Goal: Task Accomplishment & Management: Use online tool/utility

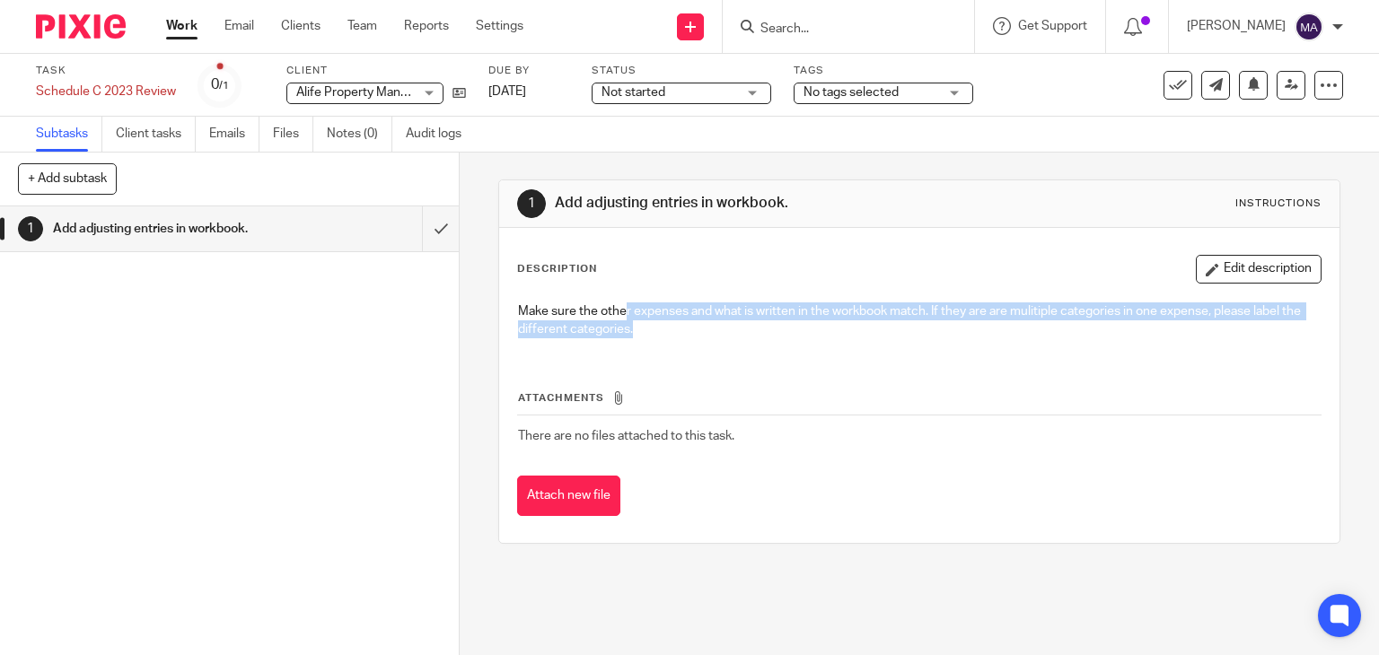
drag, startPoint x: 952, startPoint y: 591, endPoint x: 966, endPoint y: 586, distance: 15.1
click at [954, 590] on div "1 Add adjusting entries in workbook. Instructions Description Edit description …" at bounding box center [919, 404] width 919 height 503
drag, startPoint x: 512, startPoint y: 305, endPoint x: 820, endPoint y: 333, distance: 309.2
click at [820, 333] on p "Make sure the other expenses and what is written in the workbook match. If they…" at bounding box center [920, 321] width 804 height 37
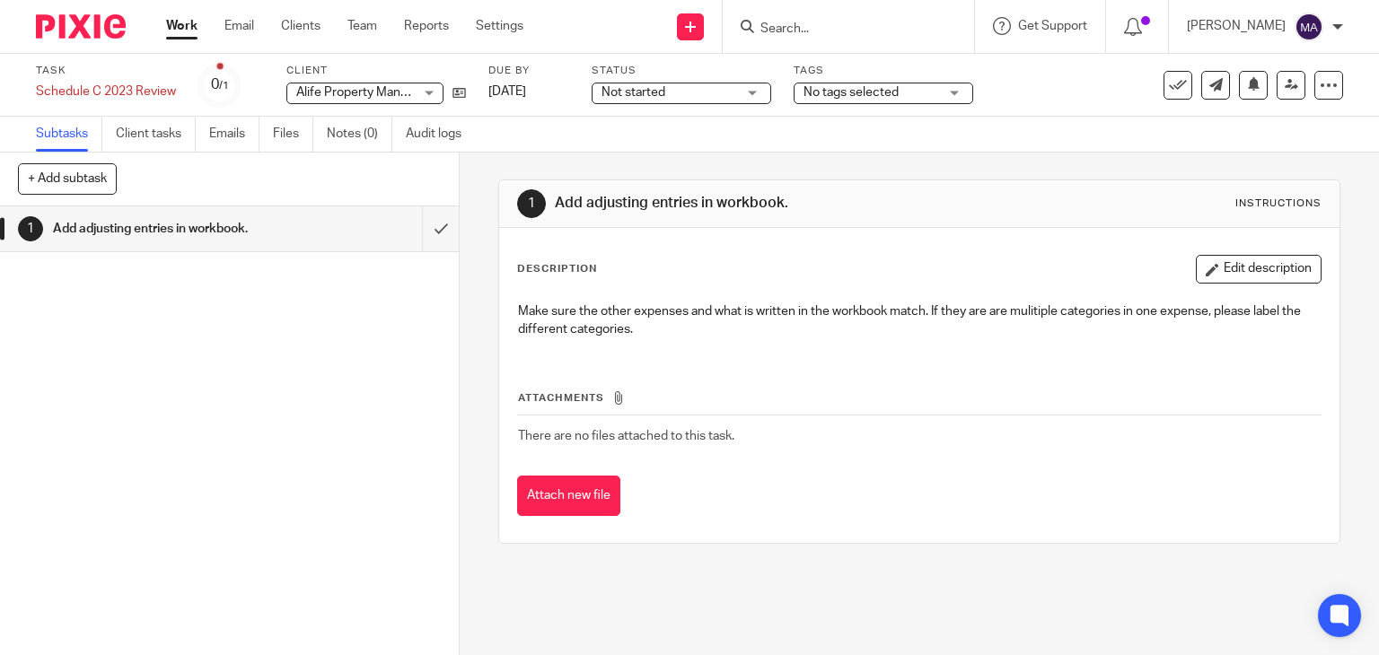
click at [833, 528] on div "Description Edit description Make sure the other expenses and what is written i…" at bounding box center [919, 385] width 841 height 315
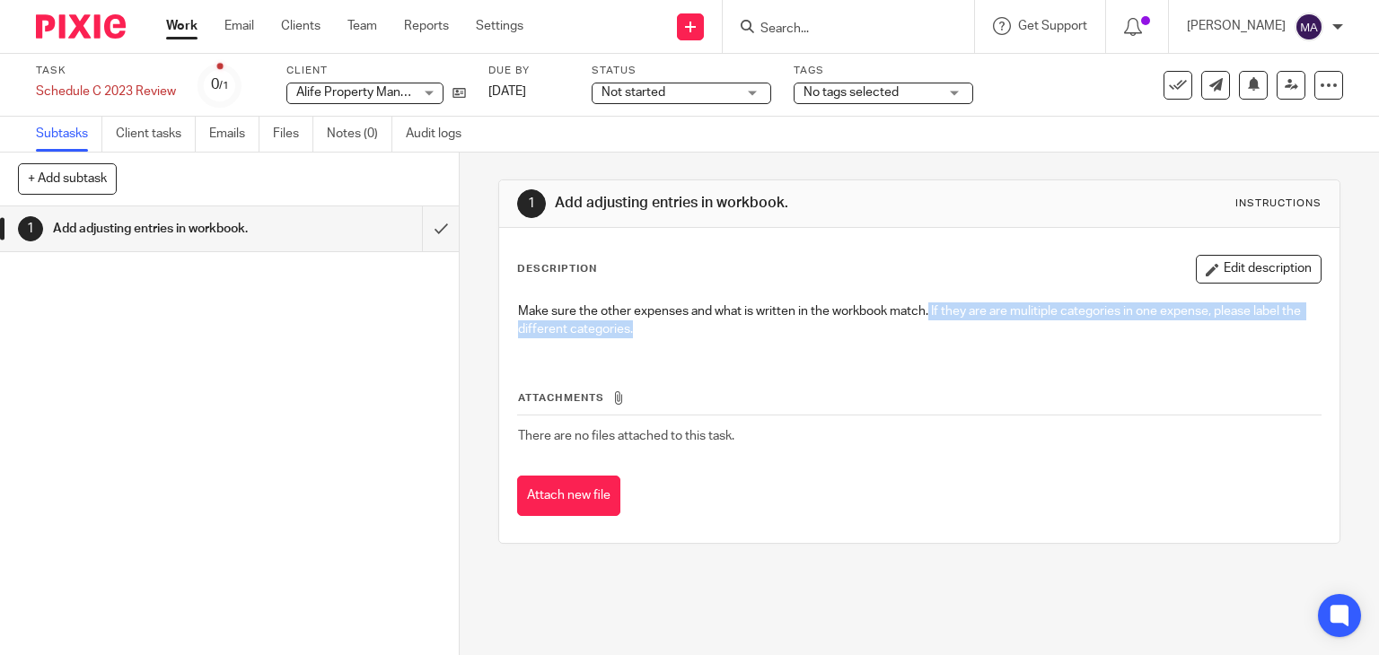
drag, startPoint x: 923, startPoint y: 308, endPoint x: 645, endPoint y: 391, distance: 290.6
click at [661, 355] on div "Description Edit description Make sure the other expenses and what is written i…" at bounding box center [919, 385] width 805 height 261
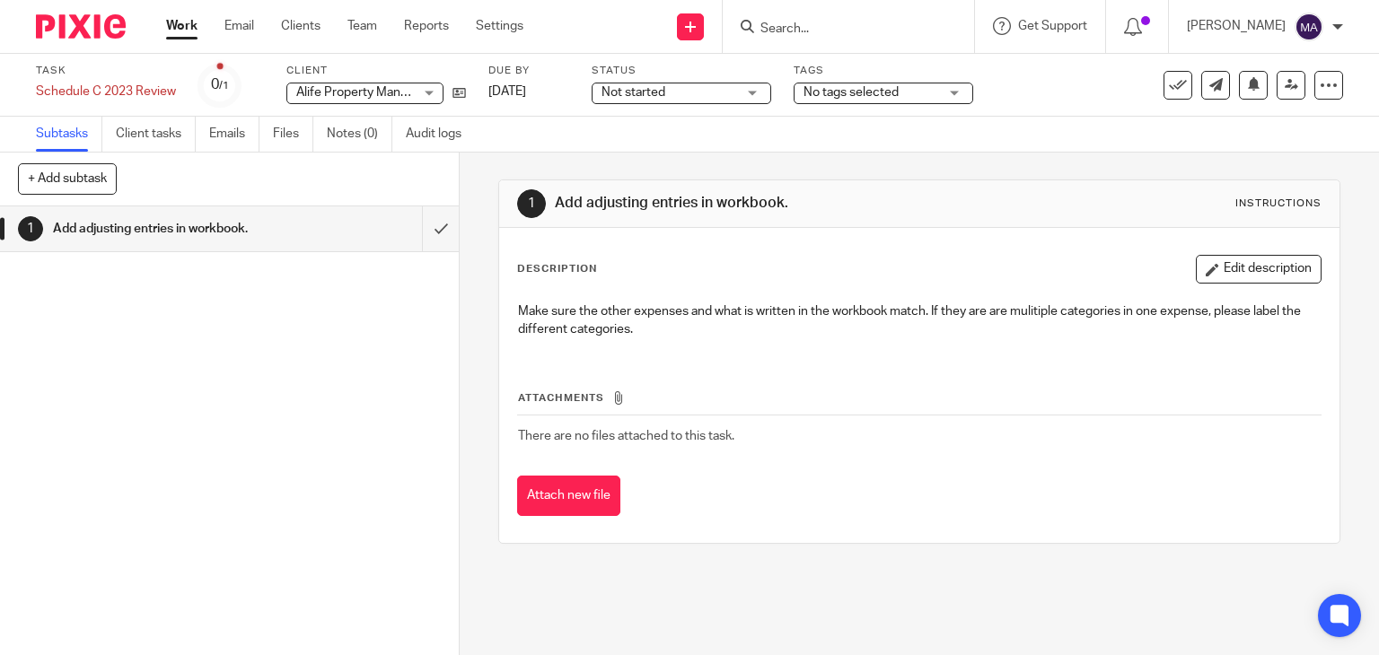
click at [652, 607] on div "1 Add adjusting entries in workbook. Instructions Description Edit description …" at bounding box center [919, 404] width 919 height 503
